Goal: Task Accomplishment & Management: Manage account settings

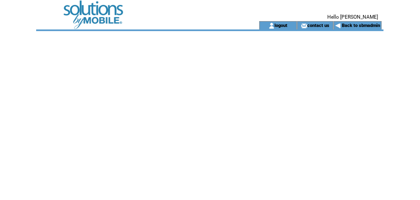
click at [101, 17] on td at bounding box center [136, 10] width 200 height 21
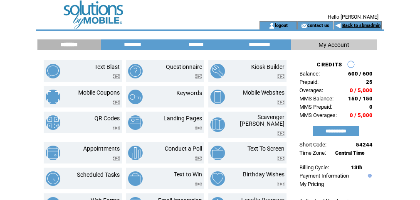
click at [353, 25] on link "Back to sbmadmin" at bounding box center [361, 25] width 38 height 5
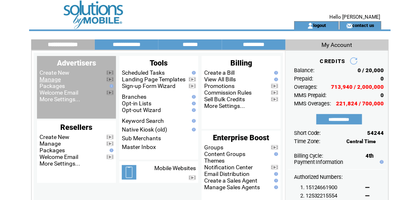
click at [50, 78] on link "Manage" at bounding box center [49, 79] width 21 height 7
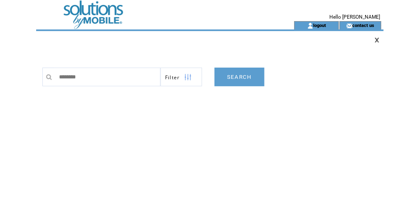
type input "********"
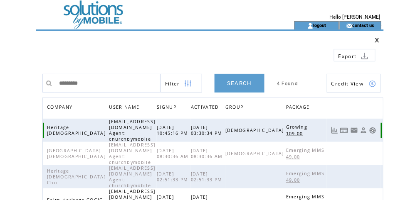
click at [375, 129] on link at bounding box center [372, 130] width 7 height 7
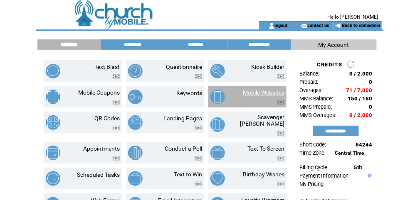
click at [260, 95] on link "Mobile Websites" at bounding box center [264, 92] width 42 height 7
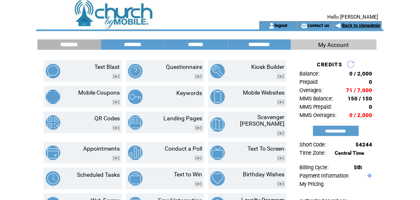
click at [368, 25] on link "Back to sbmadmin" at bounding box center [361, 25] width 38 height 5
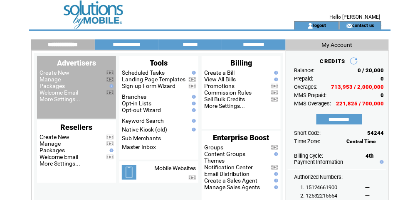
click at [47, 79] on link "Manage" at bounding box center [49, 79] width 21 height 7
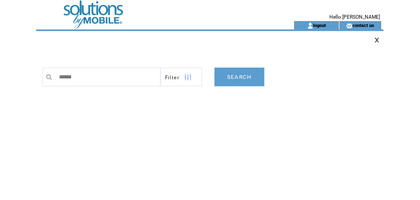
type input "*******"
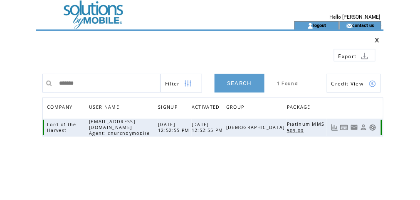
click at [373, 127] on link at bounding box center [372, 127] width 7 height 7
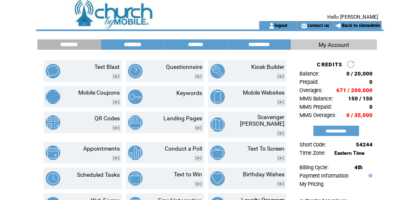
click at [130, 44] on input "********" at bounding box center [132, 44] width 62 height 7
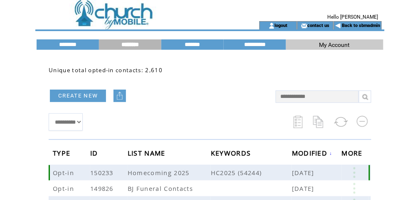
click at [354, 170] on link at bounding box center [353, 172] width 25 height 11
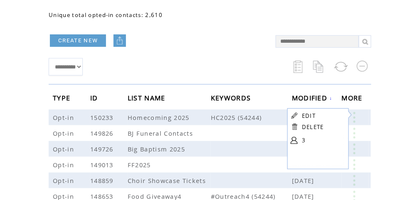
scroll to position [66, 0]
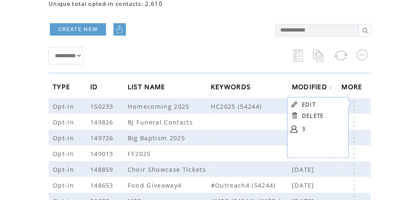
click at [302, 128] on link "3" at bounding box center [323, 129] width 42 height 12
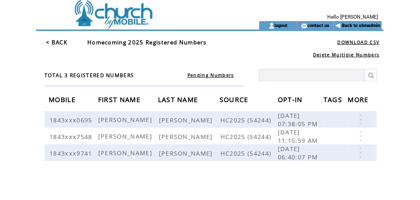
click at [123, 20] on td at bounding box center [136, 10] width 200 height 21
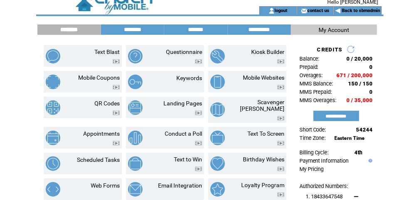
scroll to position [44, 0]
